Goal: Transaction & Acquisition: Purchase product/service

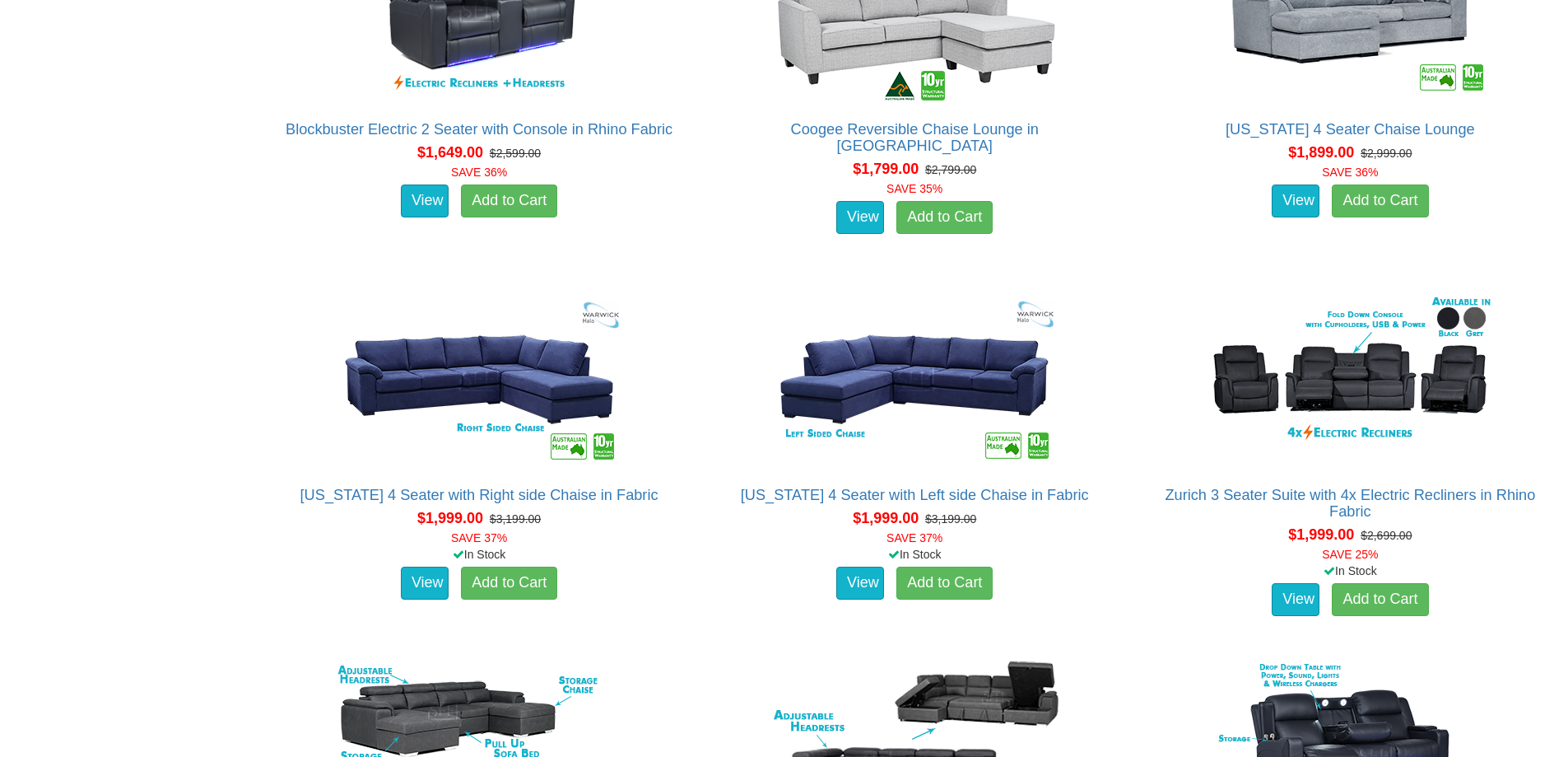
scroll to position [2141, 0]
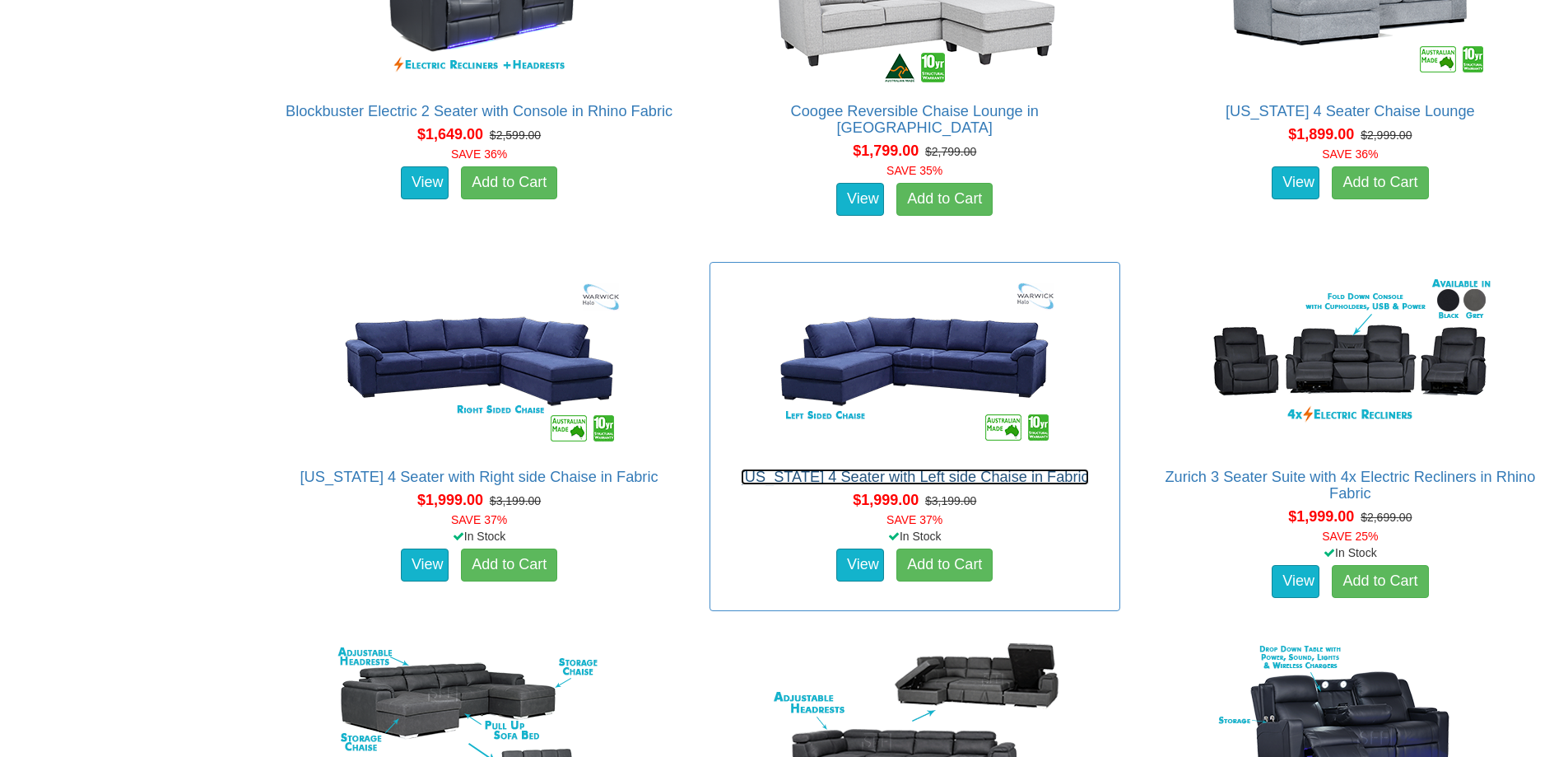
click at [866, 470] on link "[US_STATE] 4 Seater with Left side Chaise in Fabric" at bounding box center [914, 476] width 348 height 16
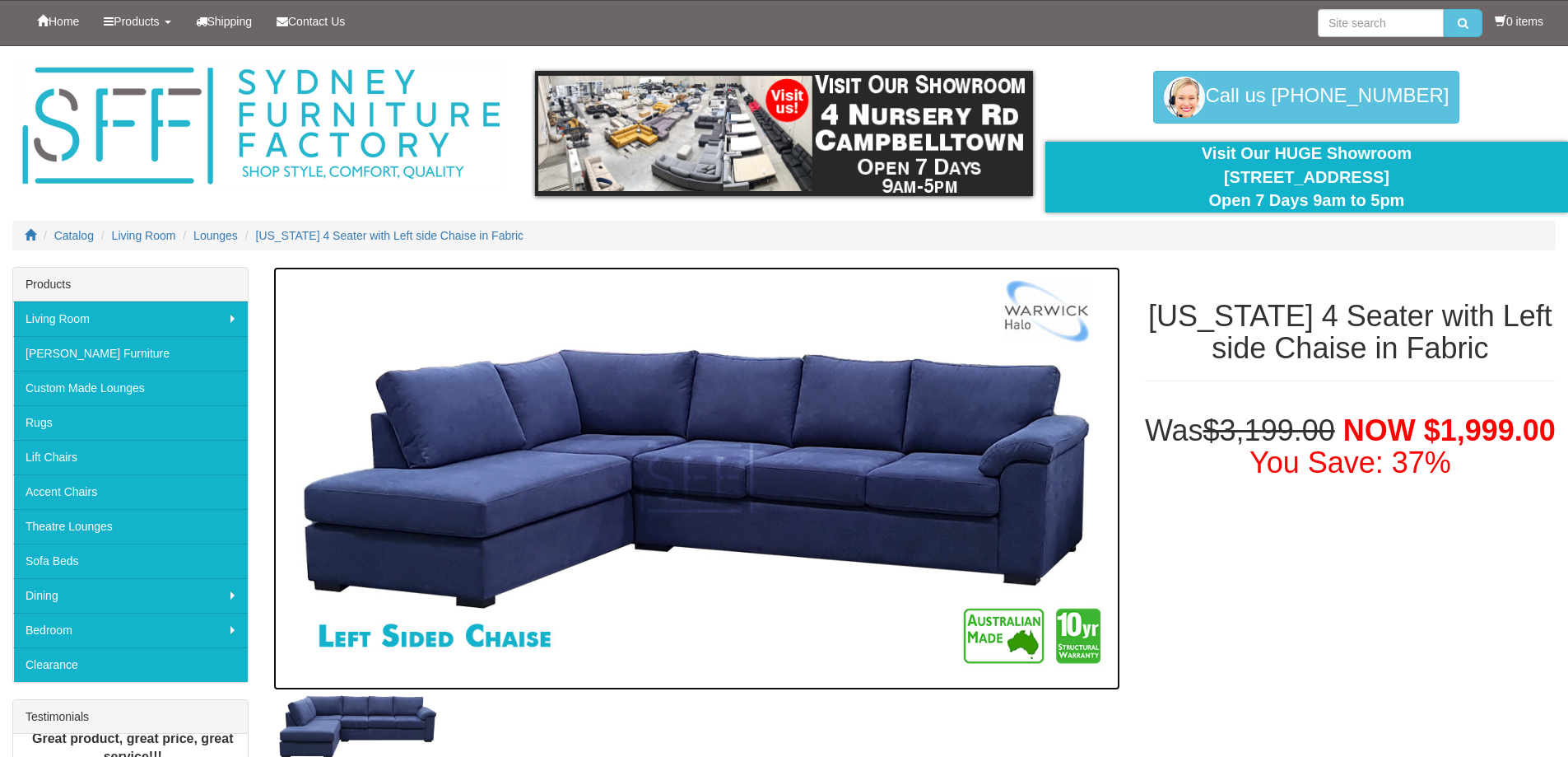
click at [757, 498] on img at bounding box center [695, 479] width 846 height 423
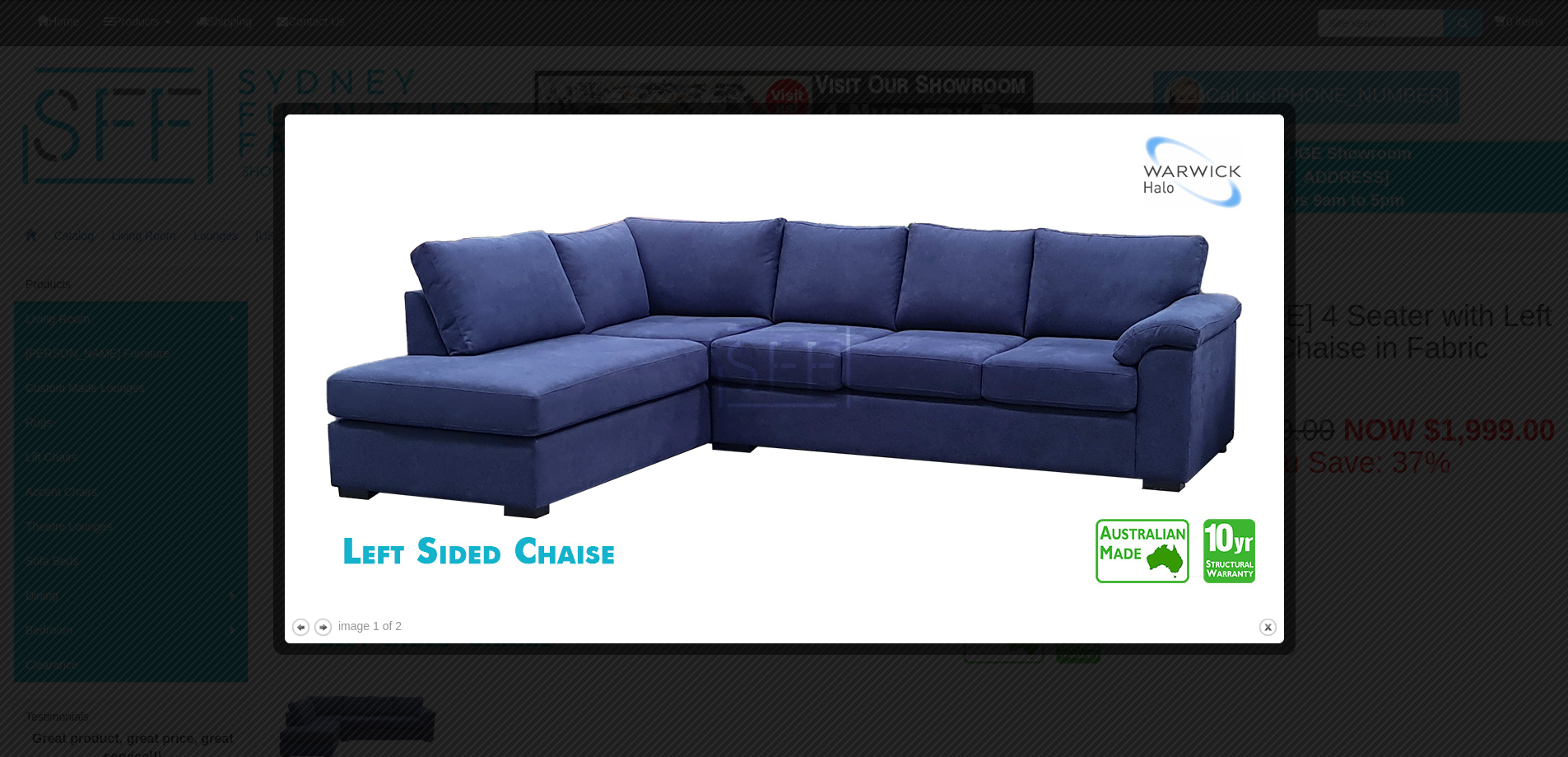
click at [1266, 134] on img at bounding box center [784, 367] width 987 height 494
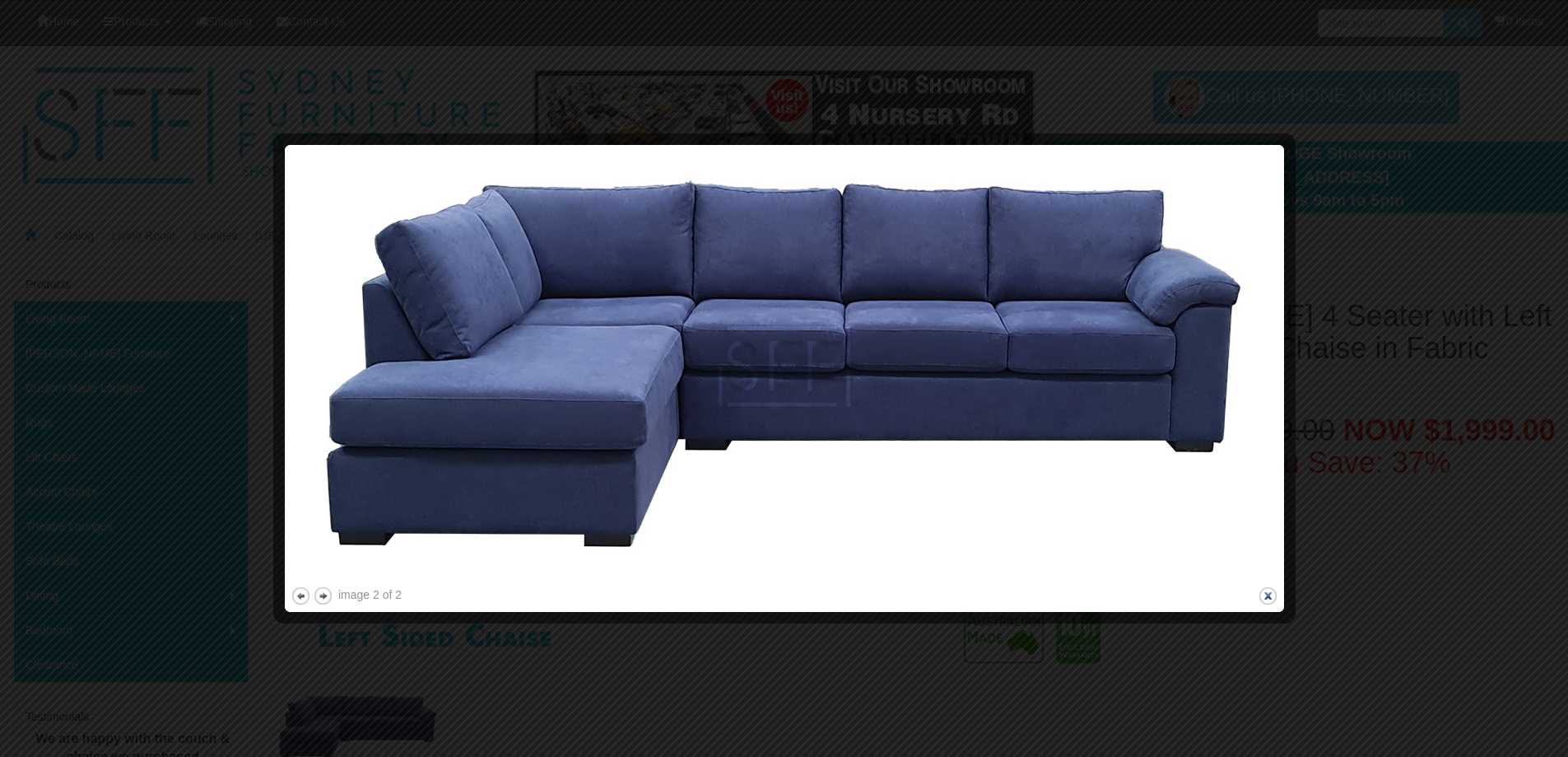
click at [1276, 590] on button "close" at bounding box center [1268, 595] width 21 height 21
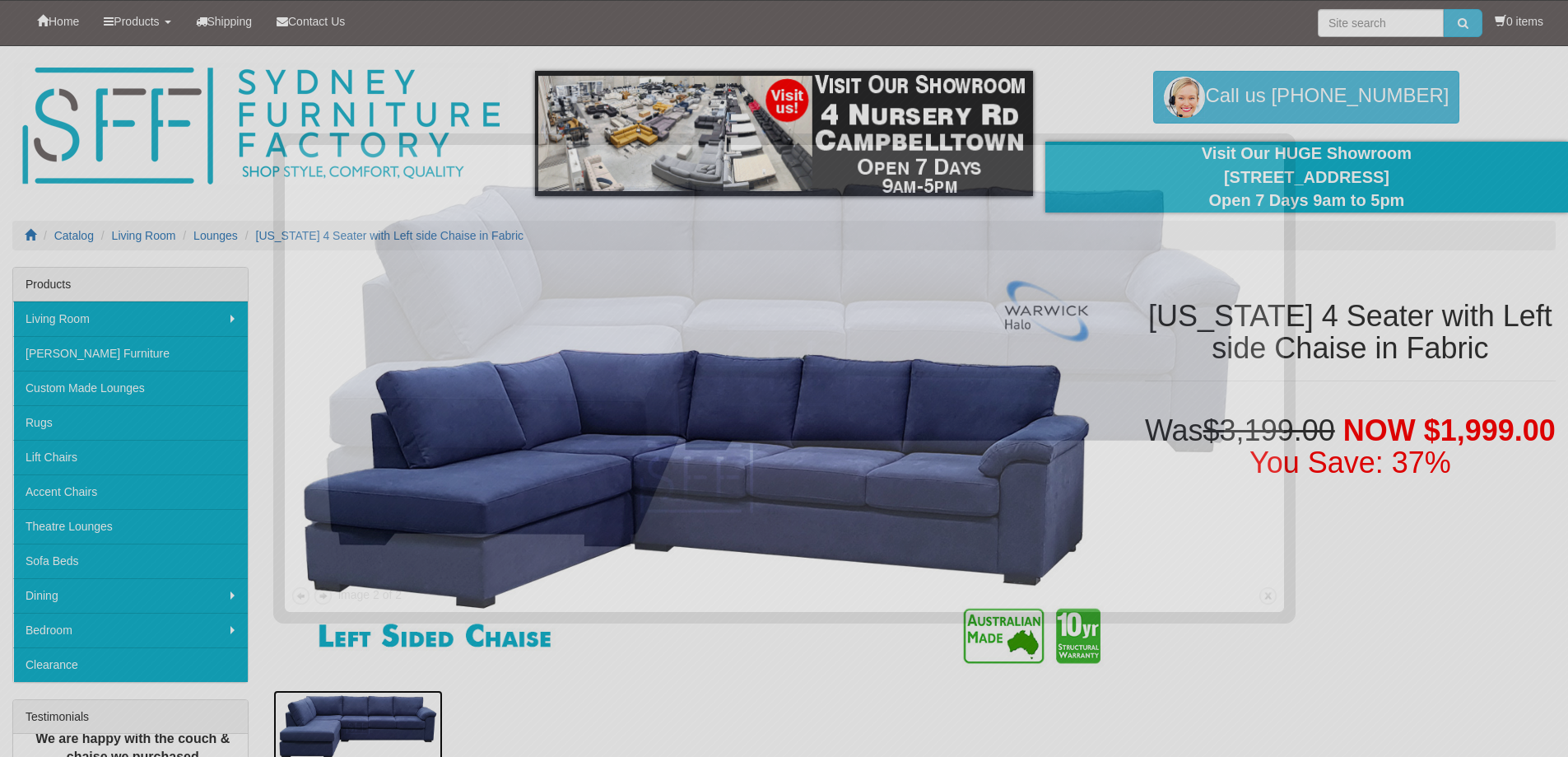
scroll to position [8, 0]
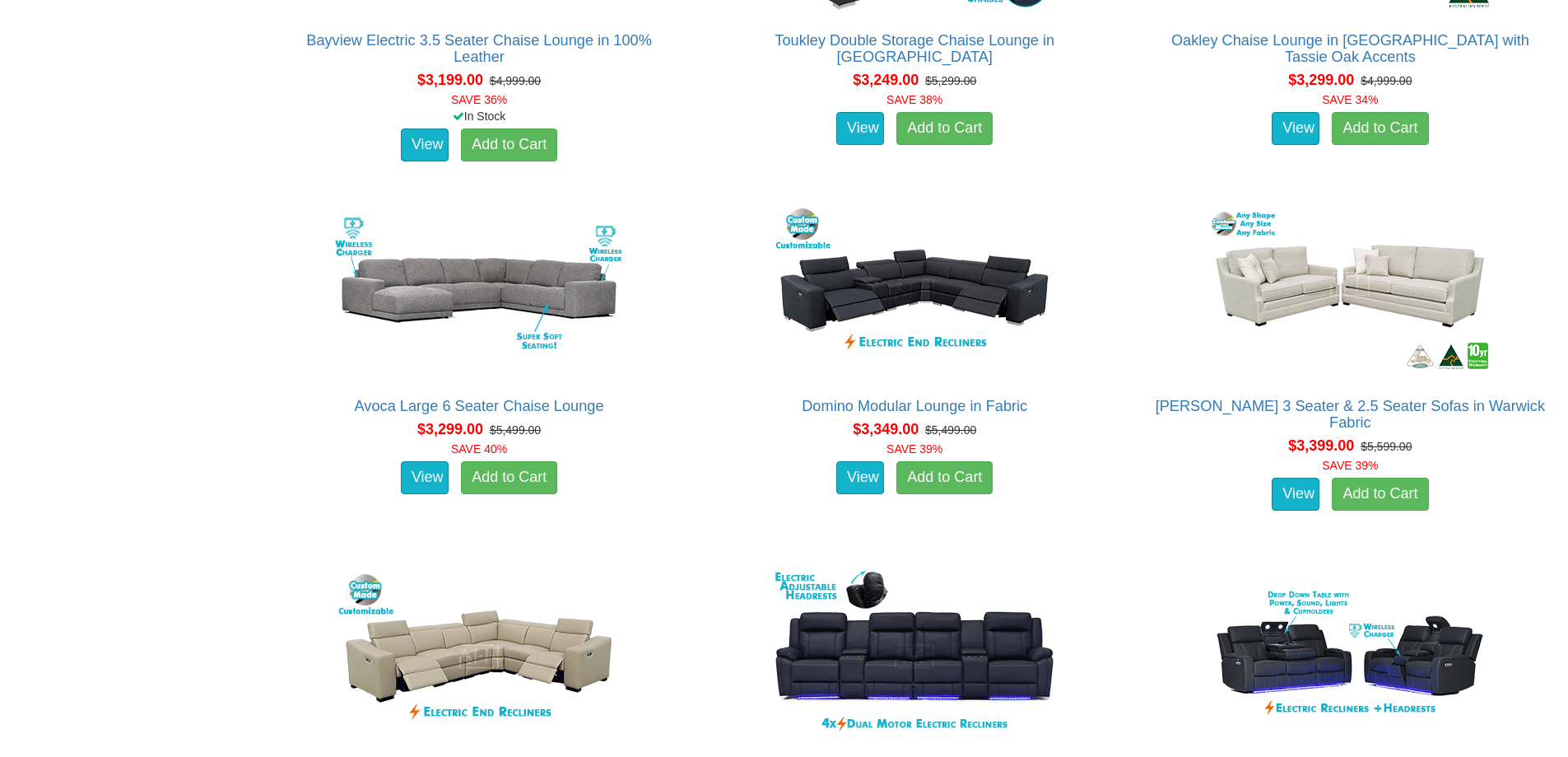
scroll to position [7573, 0]
